Goal: Communication & Community: Answer question/provide support

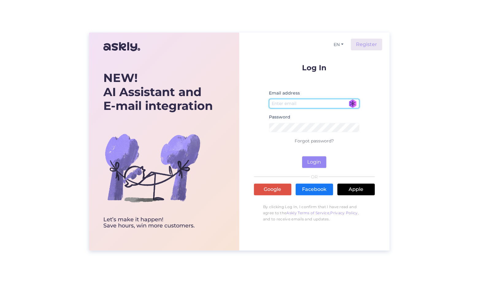
click at [294, 103] on input "email" at bounding box center [314, 104] width 91 height 10
type input "[EMAIL_ADDRESS][DOMAIN_NAME]"
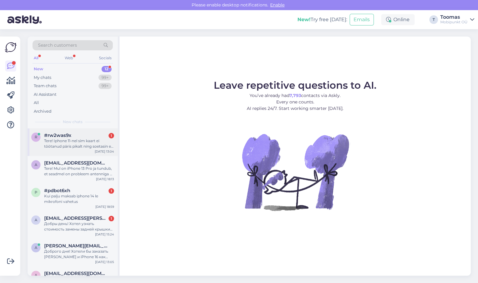
click at [93, 140] on div "Tere! Iphone 11-nel sim kaart ei töötanud päris pikalt ning soetasin e-simi, ku…" at bounding box center [79, 143] width 70 height 11
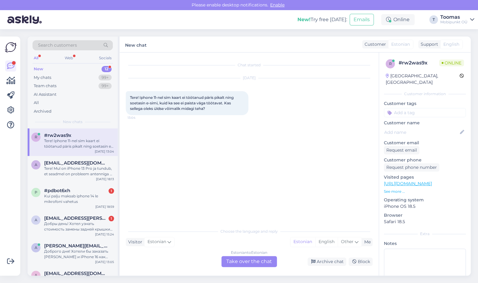
click at [256, 261] on div "Estonian to Estonian Take over the chat" at bounding box center [249, 261] width 56 height 11
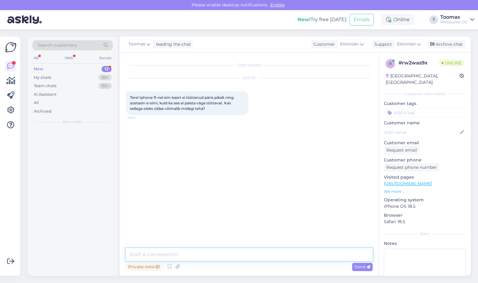
click at [256, 251] on textarea at bounding box center [249, 254] width 247 height 13
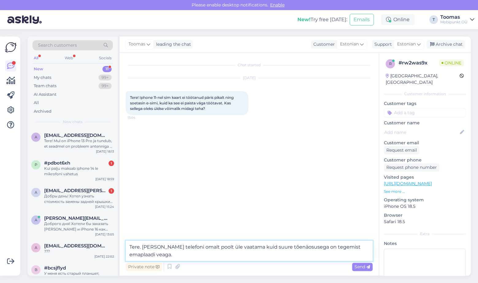
type textarea "Tere. [PERSON_NAME] telefoni omalt poolt üle vaatama kuid suure tõenäosusega on…"
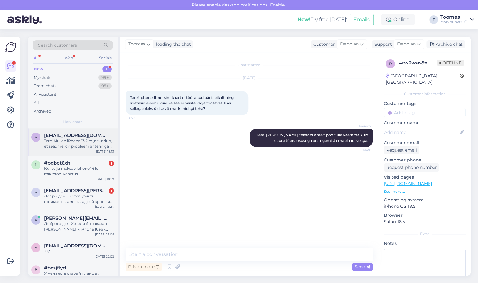
click at [104, 142] on div "Tere! Mul on iPhone 13 Pro ja tundub, et seadmel on probleem antenniga — mobiil…" at bounding box center [79, 143] width 70 height 11
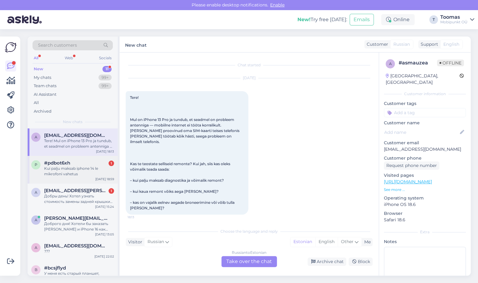
click at [102, 162] on div "#pdbot6xh 1" at bounding box center [79, 163] width 70 height 6
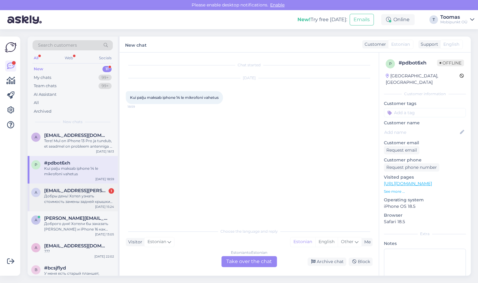
click at [99, 195] on div "Добры день! Хотел узнать стоимость замены задней крышки на IPhone 15 Pro (разби…" at bounding box center [79, 198] width 70 height 11
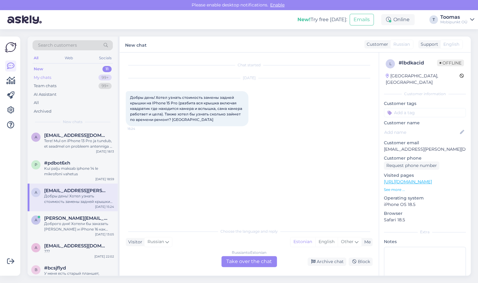
click at [93, 79] on div "My chats 99+" at bounding box center [73, 77] width 80 height 9
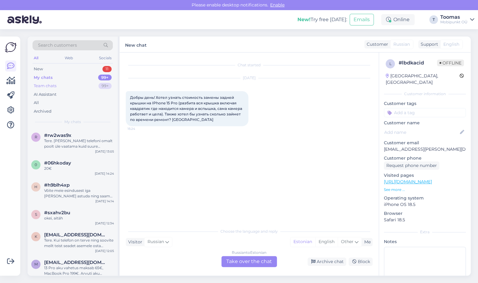
click at [71, 85] on div "Team chats 99+" at bounding box center [73, 86] width 80 height 9
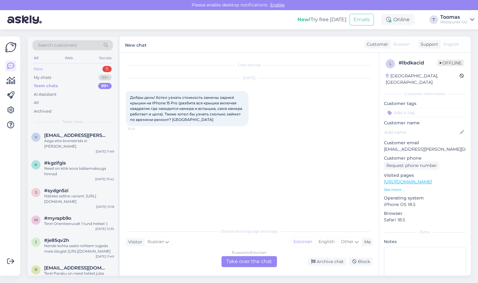
click at [49, 67] on div "New 11" at bounding box center [73, 69] width 80 height 9
